Goal: Task Accomplishment & Management: Manage account settings

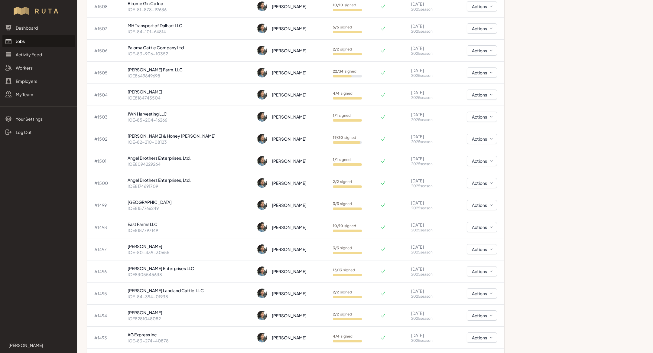
scroll to position [232, 0]
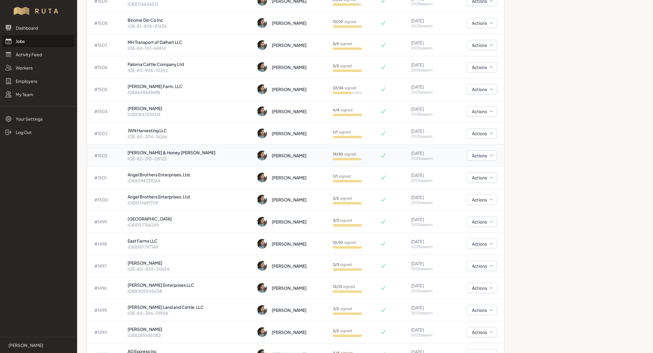
click at [330, 159] on td "19 / 20 signed" at bounding box center [353, 155] width 47 height 22
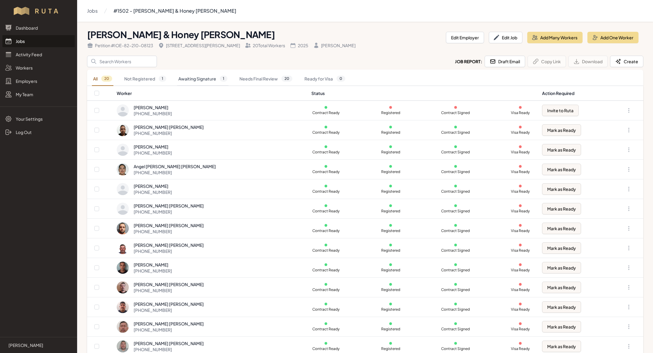
click at [216, 79] on link "Awaiting Signature 1" at bounding box center [202, 79] width 51 height 14
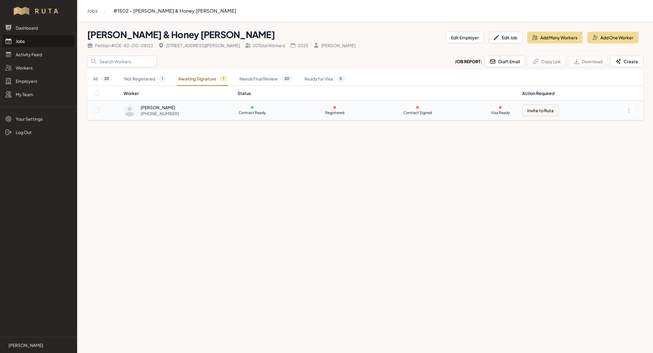
click at [222, 117] on td "Abner Burciaga Munoz +52 659 101 3221" at bounding box center [178, 111] width 111 height 20
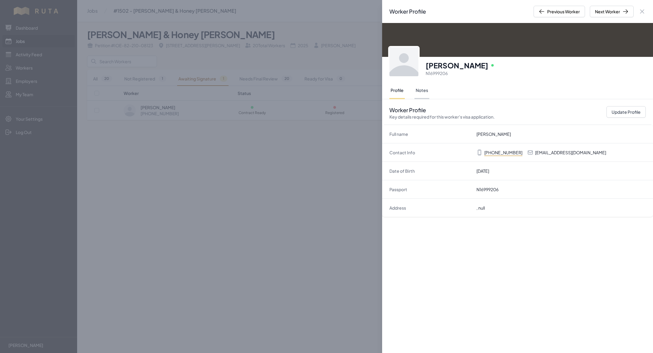
click at [417, 93] on button "Notes" at bounding box center [421, 90] width 15 height 17
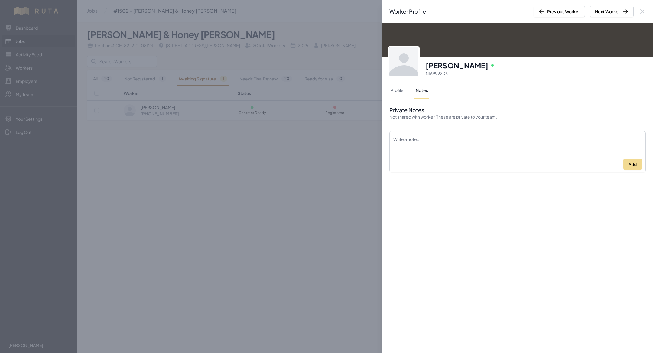
click at [387, 88] on div "Profile Notes" at bounding box center [517, 90] width 271 height 17
click at [321, 203] on div "Worker Profile Previous Worker Next Worker Close panel Abner Burciaga Munoz Onl…" at bounding box center [326, 176] width 653 height 353
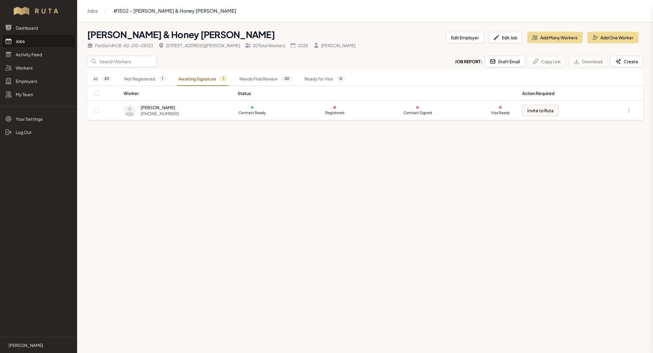
click at [321, 203] on div "Worker Profile Previous Worker Next Worker Close panel Online Profile Notes Pri…" at bounding box center [326, 176] width 653 height 353
click at [547, 112] on button "Invite to Ruta" at bounding box center [540, 110] width 37 height 11
checkbox input "true"
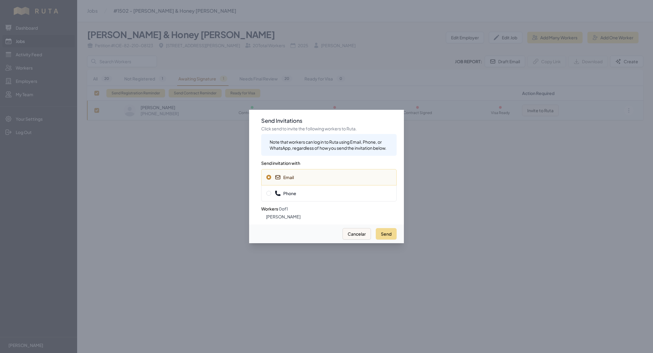
click at [355, 190] on div "Phone" at bounding box center [328, 193] width 135 height 16
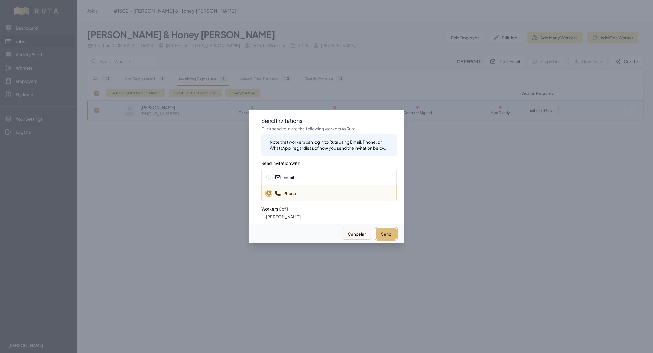
click at [395, 236] on button "Send" at bounding box center [386, 233] width 21 height 11
click at [178, 176] on div at bounding box center [326, 176] width 653 height 353
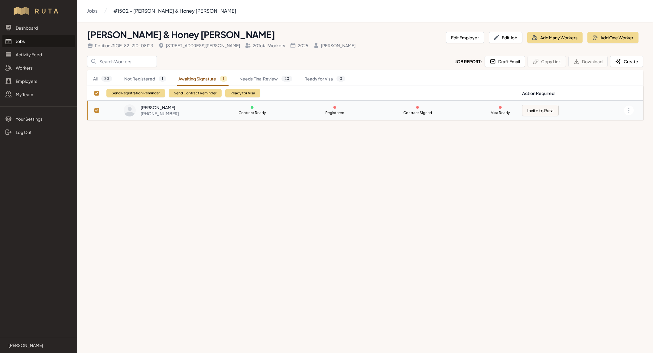
click at [38, 43] on link "Jobs" at bounding box center [38, 41] width 72 height 12
